Goal: Information Seeking & Learning: Learn about a topic

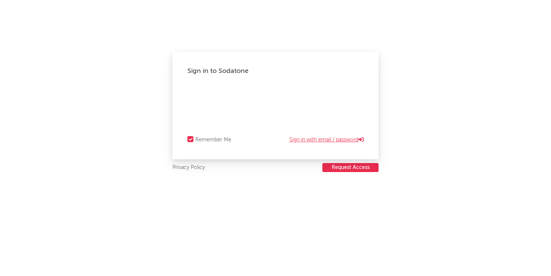
click at [302, 139] on link "Sign in with email / password" at bounding box center [326, 140] width 74 height 9
click at [294, 76] on div "Sign in to Sodatone Forgot your password? Remember Me Sign in with Okta" at bounding box center [275, 106] width 206 height 108
click at [196, 197] on div "Sign in to Sodatone Forgot your password? Remember Me Sign in with Okta Privacy…" at bounding box center [275, 138] width 551 height 276
click at [244, 215] on div "Sign in to Sodatone Forgot your password? Remember Me Sign in with Okta Privacy…" at bounding box center [275, 138] width 551 height 276
click at [283, 116] on link "Forgot your password?" at bounding box center [275, 115] width 55 height 9
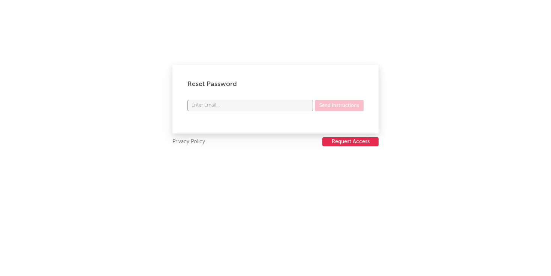
click at [240, 103] on input "text" at bounding box center [249, 105] width 125 height 11
type input "[EMAIL_ADDRESS][DOMAIN_NAME]"
click at [337, 104] on button "Send Instructions" at bounding box center [339, 105] width 49 height 11
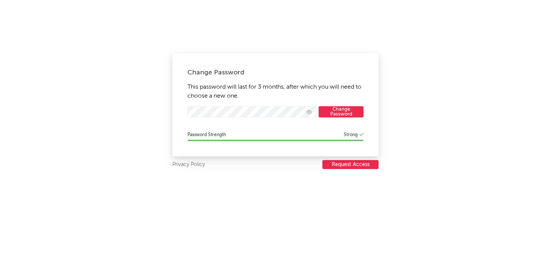
click at [415, 154] on div "Change Password This password will last for 3 months, after which you will need…" at bounding box center [275, 138] width 551 height 276
click at [341, 114] on button "Change Password" at bounding box center [340, 111] width 45 height 11
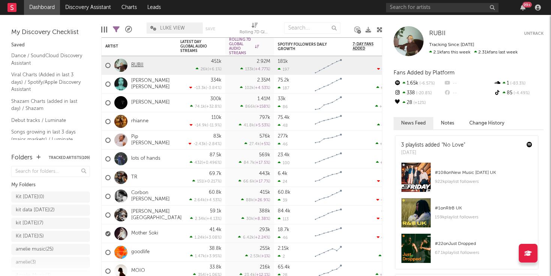
click at [135, 68] on link "RUBII" at bounding box center [137, 65] width 12 height 6
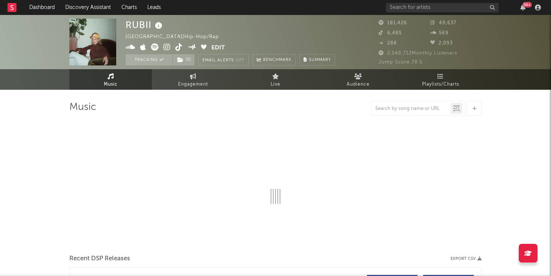
select select "6m"
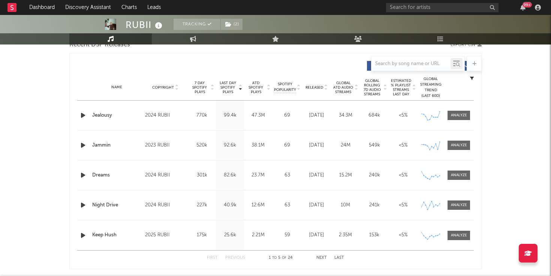
scroll to position [290, 0]
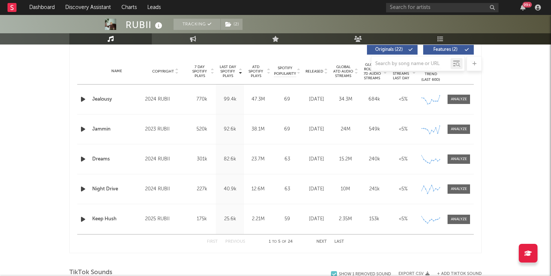
click at [316, 243] on button "Next" at bounding box center [321, 242] width 10 height 4
click at [318, 243] on button "Next" at bounding box center [321, 242] width 10 height 4
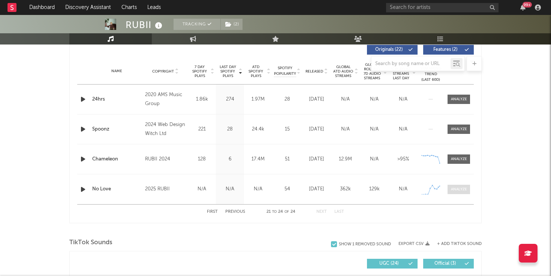
click at [459, 188] on div at bounding box center [459, 190] width 16 height 6
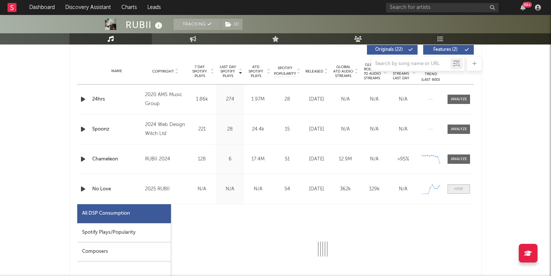
select select "1w"
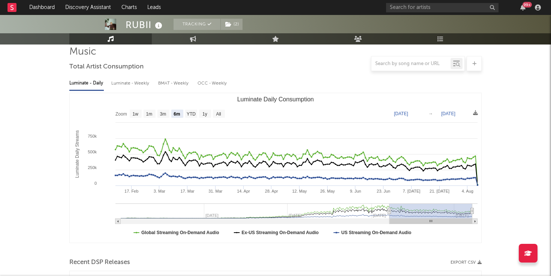
scroll to position [0, 0]
